Goal: Information Seeking & Learning: Learn about a topic

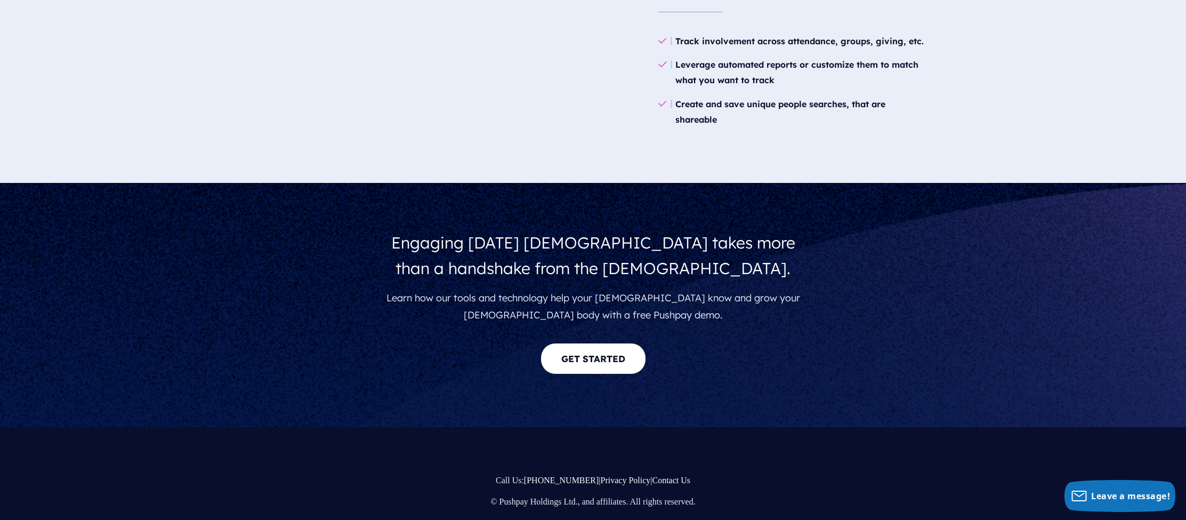
scroll to position [1815, 0]
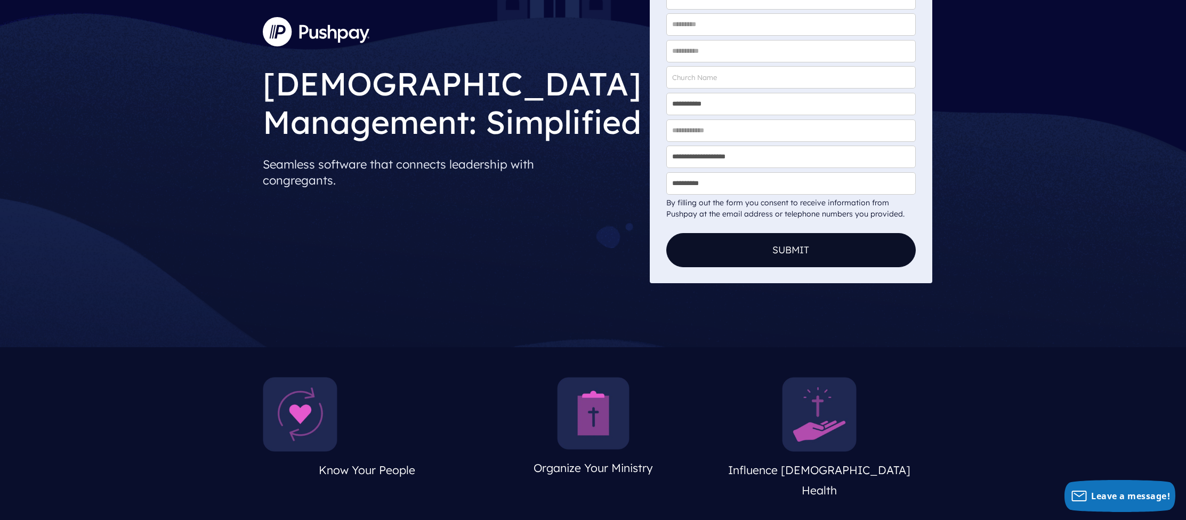
scroll to position [140, 0]
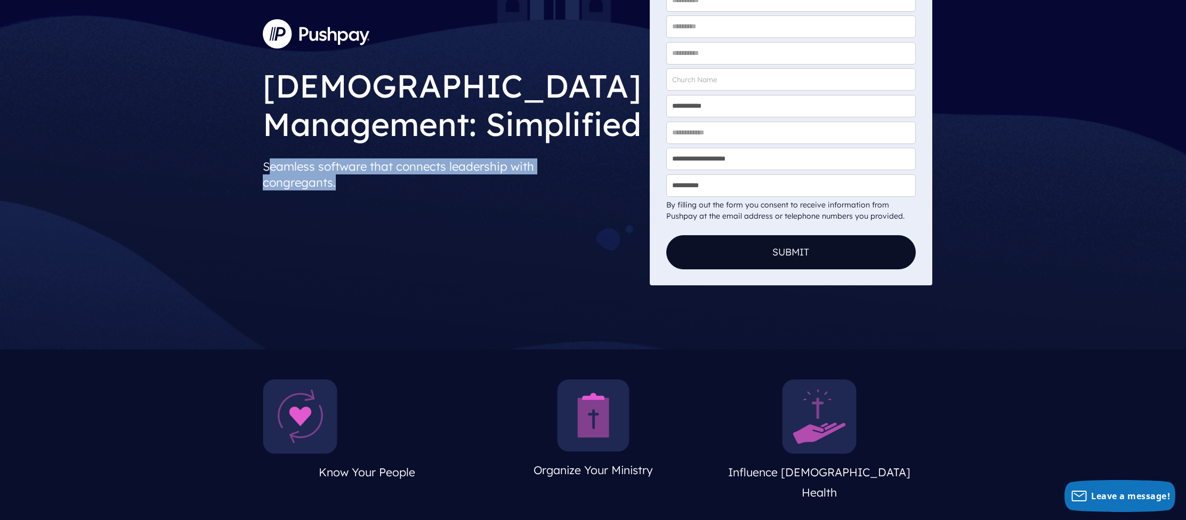
drag, startPoint x: 270, startPoint y: 160, endPoint x: 487, endPoint y: 200, distance: 220.7
click at [487, 200] on div "[DEMOGRAPHIC_DATA] Management: Simplified Seamless software that connects leade…" at bounding box center [452, 104] width 396 height 361
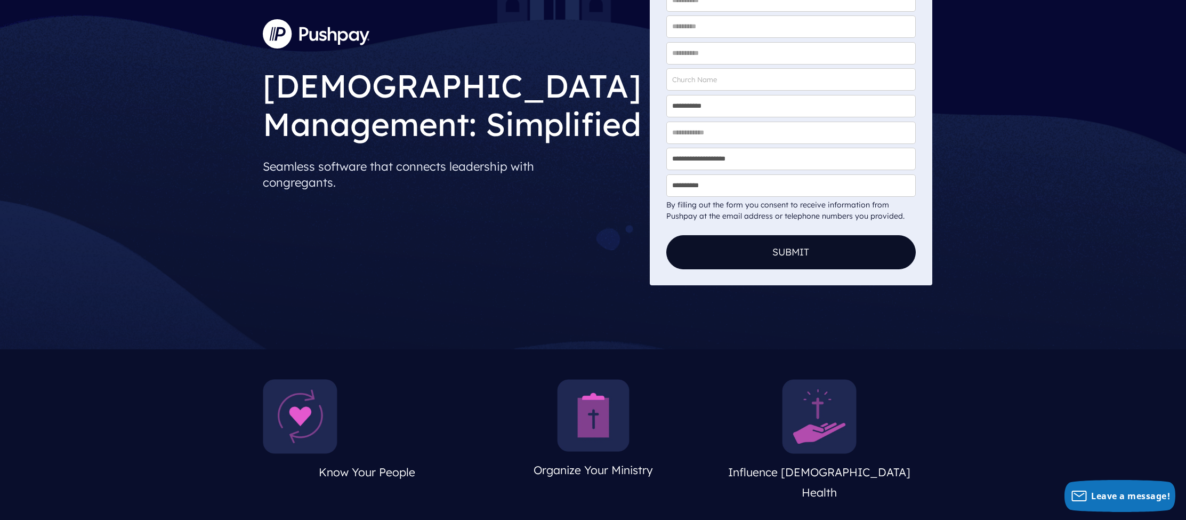
click at [492, 279] on div "[DEMOGRAPHIC_DATA] Management: Simplified Seamless software that connects leade…" at bounding box center [452, 104] width 396 height 361
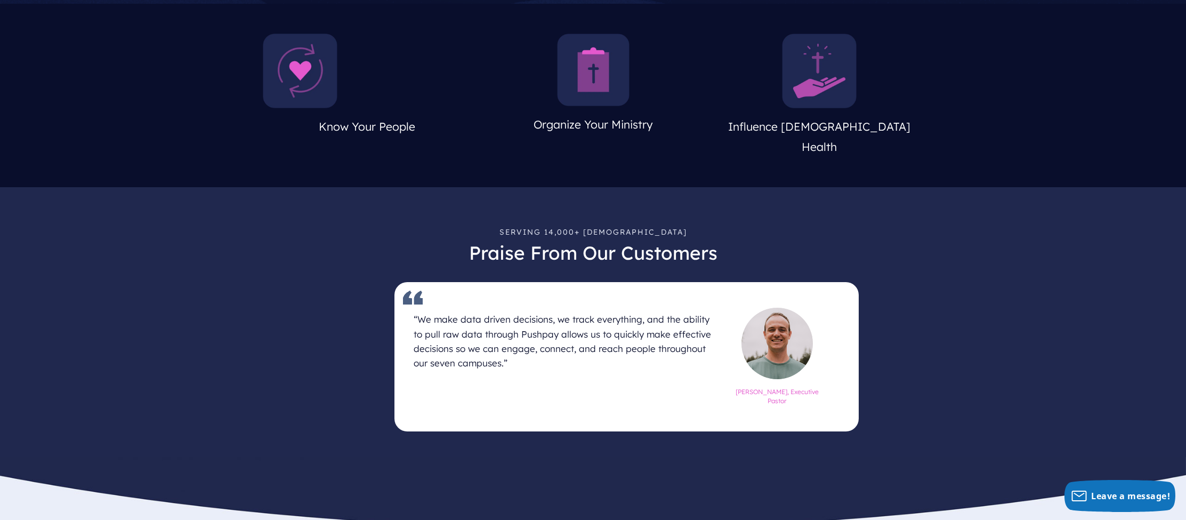
scroll to position [562, 0]
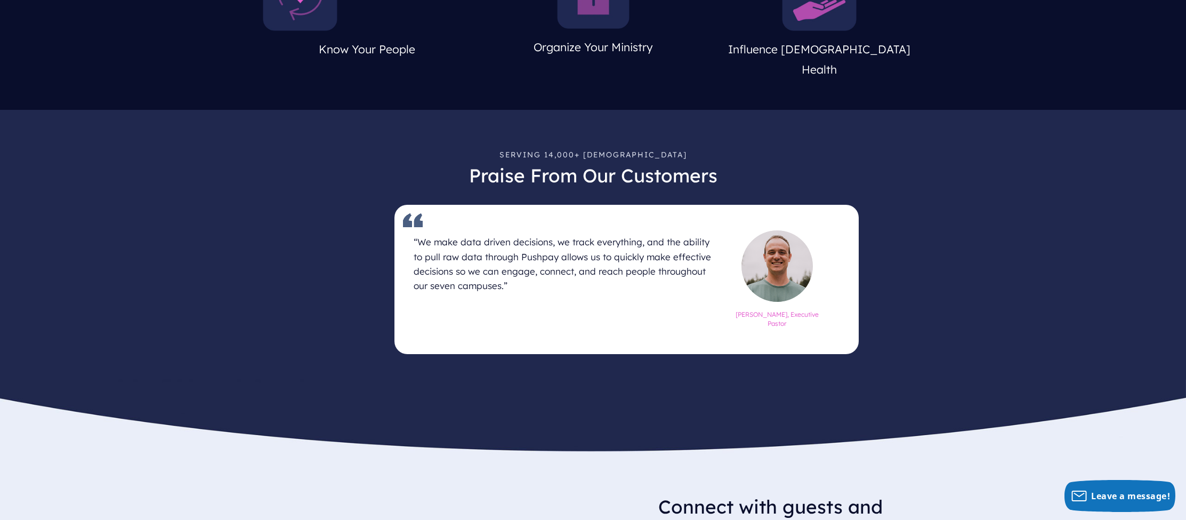
click at [585, 303] on article "“We make data driven decisions, we track everything, and the ability to pull ra…" at bounding box center [593, 279] width 534 height 149
